Goal: Transaction & Acquisition: Download file/media

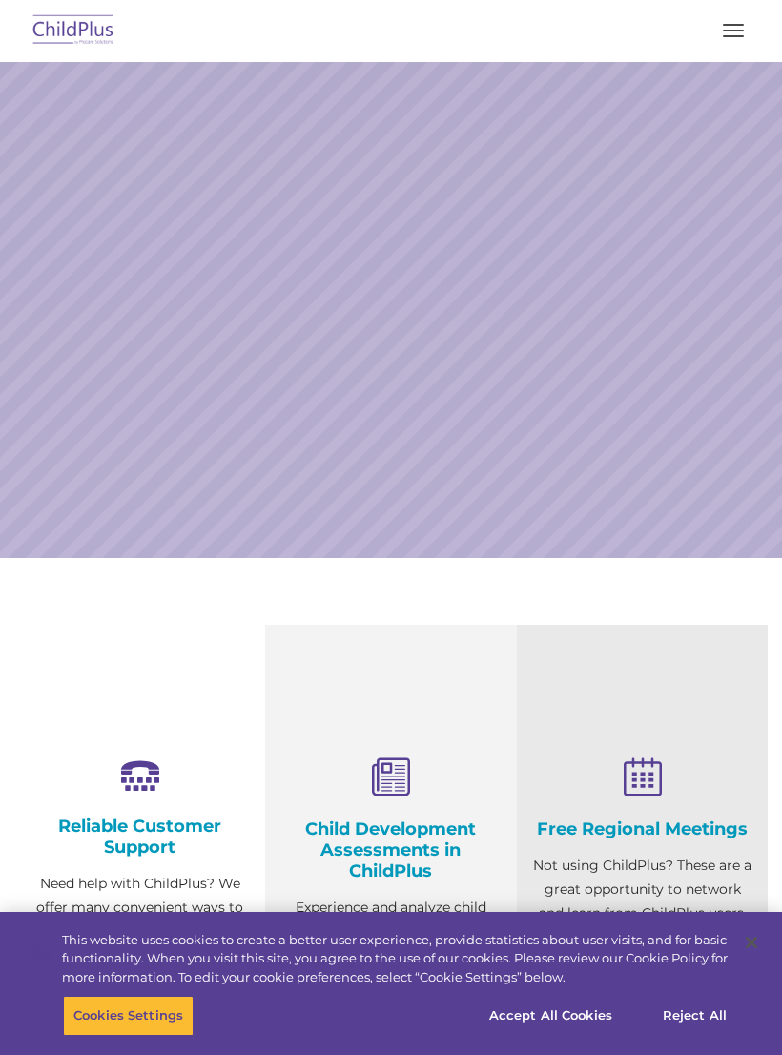
select select "MEDIUM"
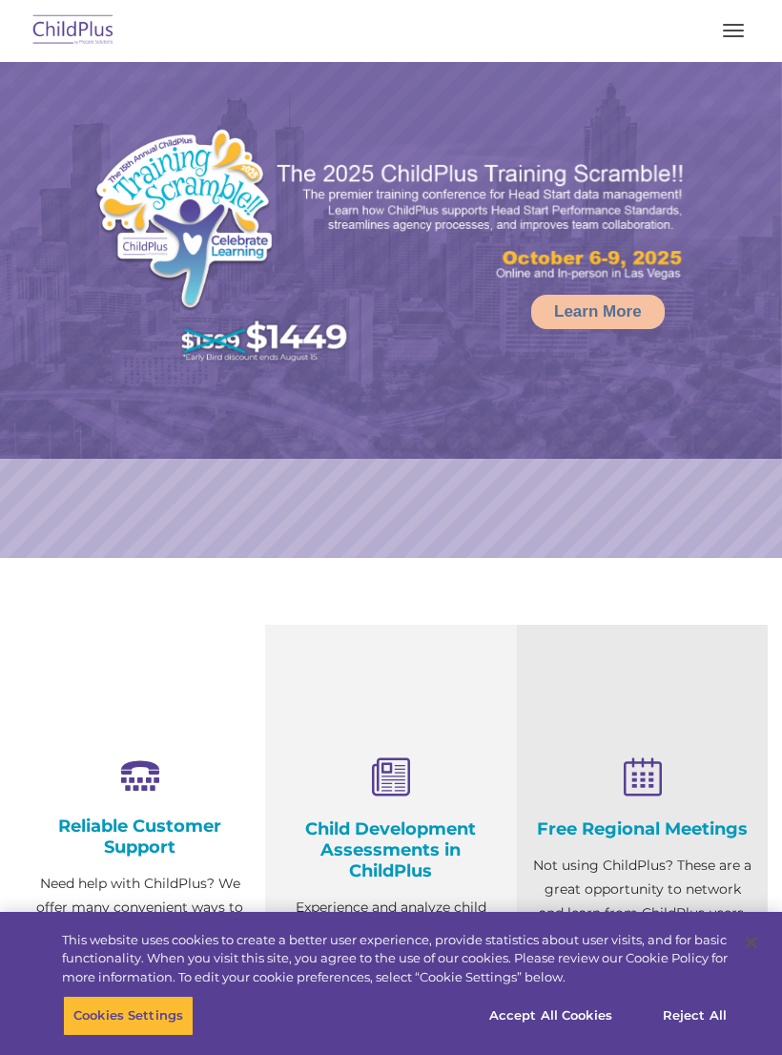
select select "MEDIUM"
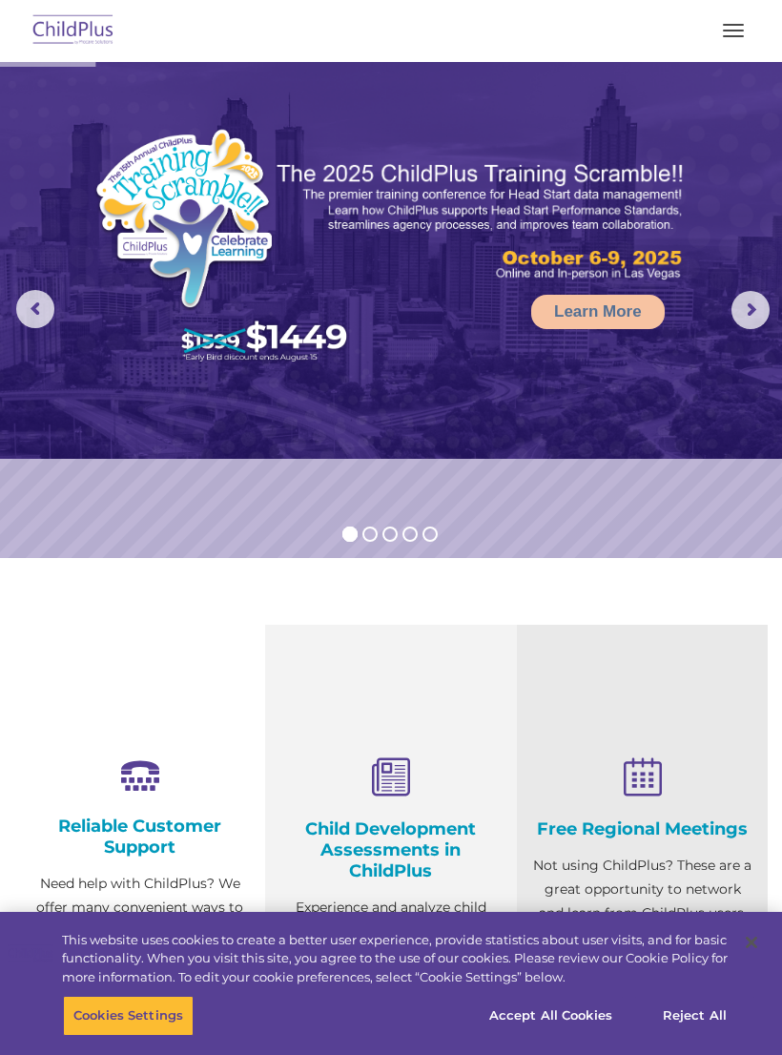
click at [764, 52] on nav "Download Support | Schedule A Demo  MENU MENU Software ChildPlus: The original…" at bounding box center [391, 31] width 782 height 62
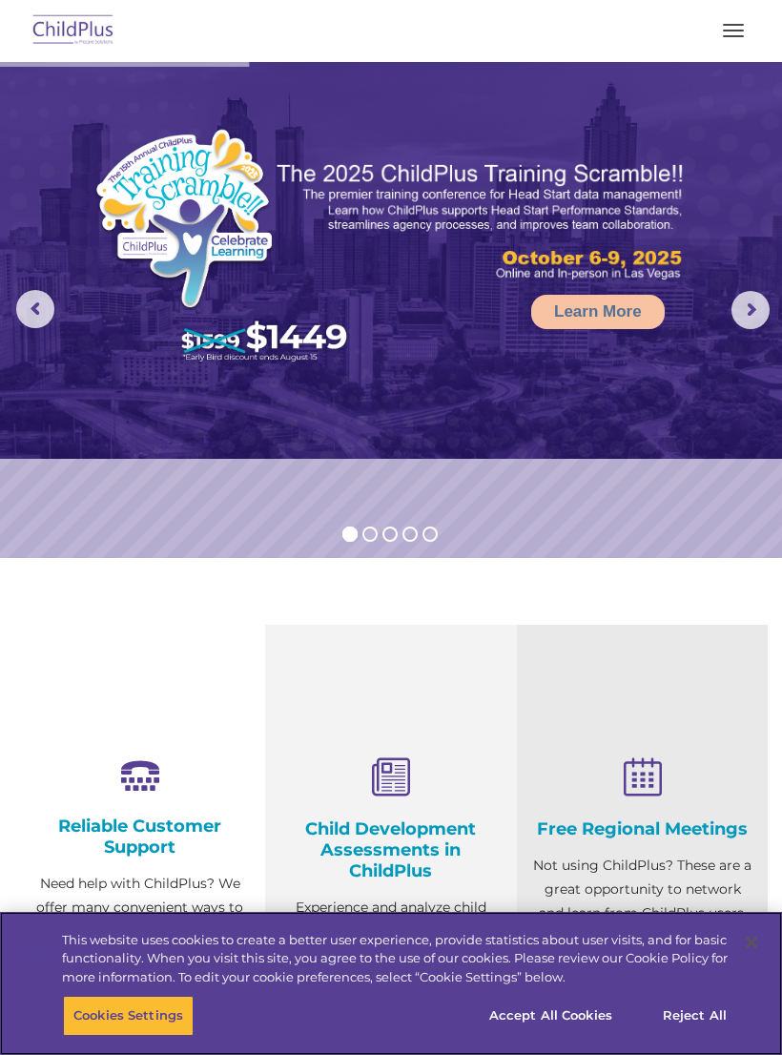
click at [573, 1005] on button "Accept All Cookies" at bounding box center [551, 1016] width 144 height 40
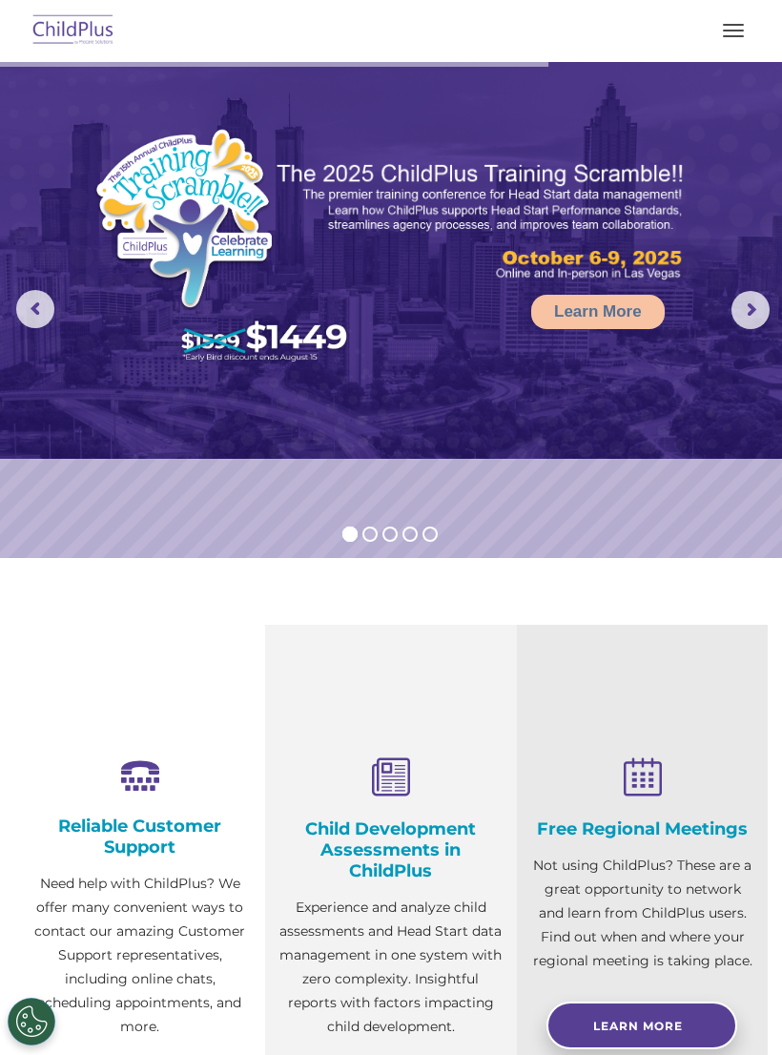
click at [721, 34] on button "button" at bounding box center [734, 30] width 40 height 31
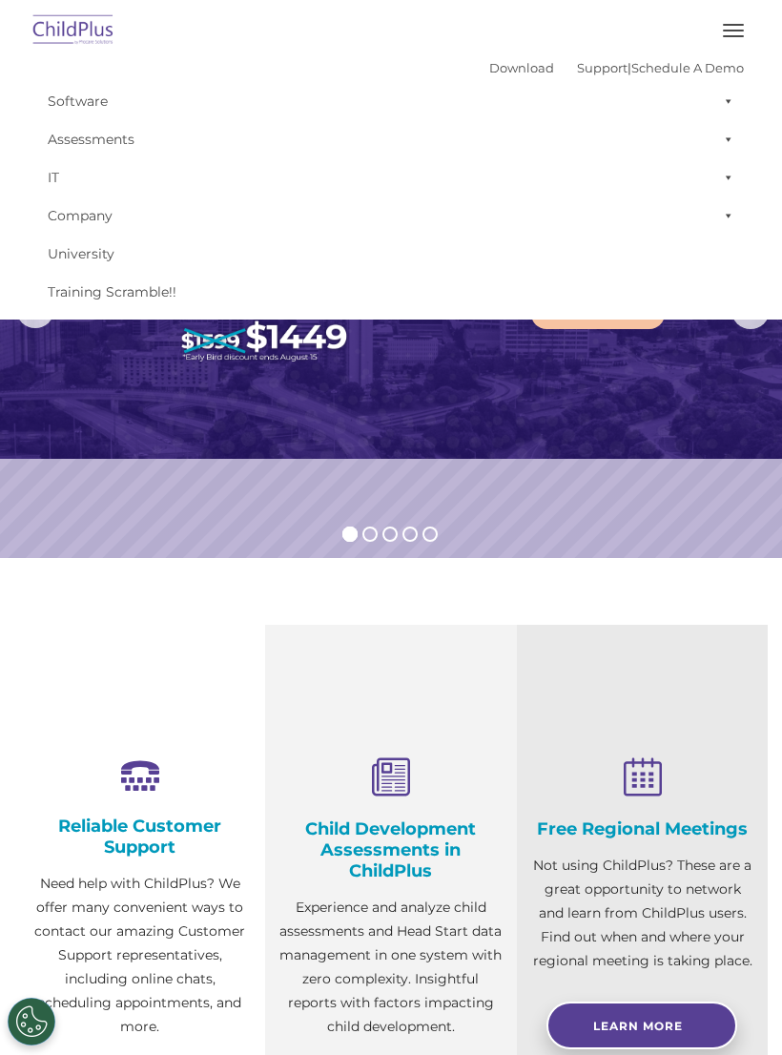
click at [494, 68] on link "Download" at bounding box center [521, 67] width 65 height 15
